Goal: Check status

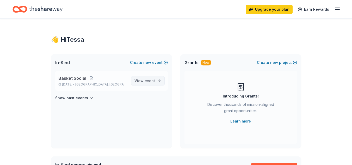
click at [153, 81] on span "event" at bounding box center [150, 80] width 10 height 4
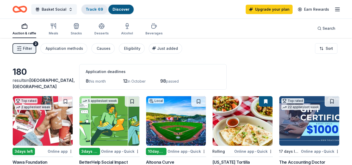
click at [104, 11] on div "Track · 69" at bounding box center [95, 9] width 26 height 9
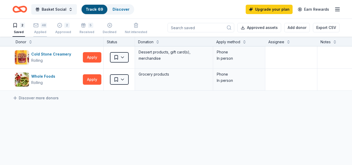
click at [44, 29] on div "48 Applied" at bounding box center [40, 28] width 14 height 11
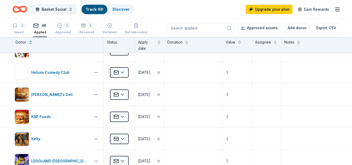
scroll to position [380, 0]
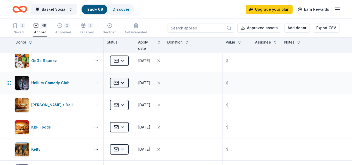
click at [120, 82] on html "Basket Social Track · 69 Discover Upgrade your plan Earn Rewards 2 Saved 48 App…" at bounding box center [176, 82] width 352 height 165
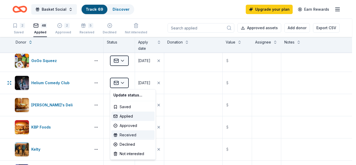
click at [131, 134] on div "Received" at bounding box center [132, 134] width 43 height 9
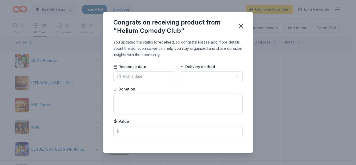
click at [185, 79] on html "Basket Social Track · 69 Discover Upgrade your plan Earn Rewards 2 Saved 47 App…" at bounding box center [178, 82] width 356 height 165
click at [241, 23] on icon "button" at bounding box center [240, 25] width 7 height 7
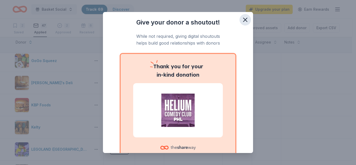
click at [245, 17] on button "button" at bounding box center [245, 19] width 11 height 11
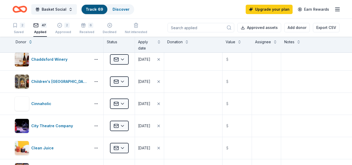
scroll to position [0, 0]
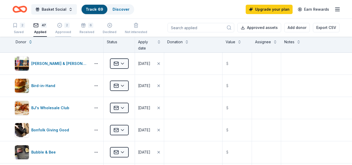
click at [60, 27] on icon "button" at bounding box center [59, 25] width 4 height 4
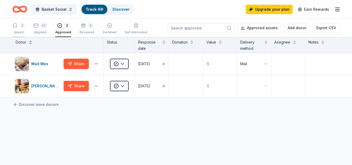
click at [18, 27] on div "2" at bounding box center [19, 25] width 13 height 5
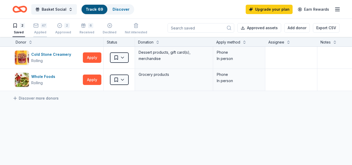
click at [42, 24] on div "47" at bounding box center [44, 25] width 6 height 5
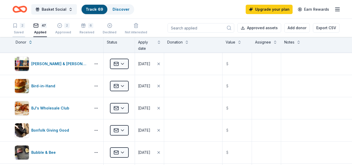
click at [24, 36] on button "2 Saved" at bounding box center [19, 29] width 13 height 16
